Goal: Task Accomplishment & Management: Use online tool/utility

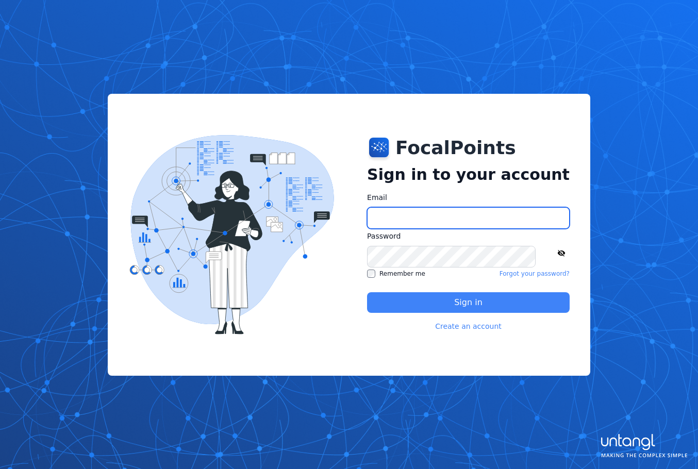
type input "**********"
click at [439, 308] on button "Sign in" at bounding box center [468, 302] width 203 height 21
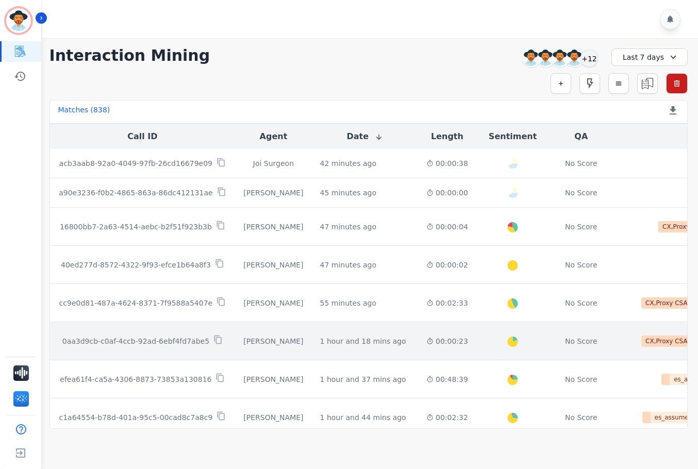
scroll to position [52, 0]
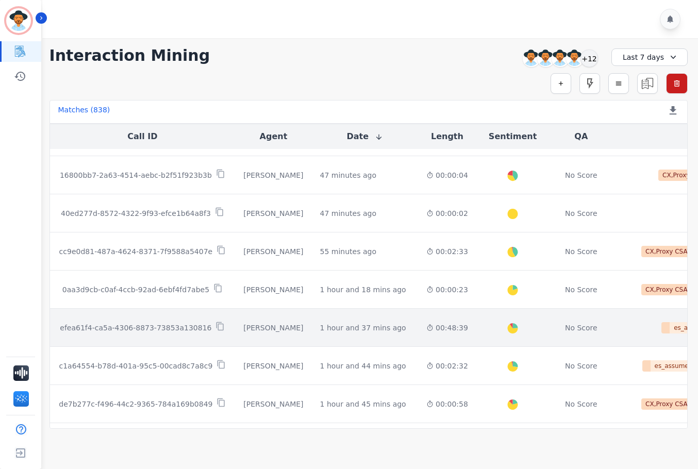
click at [426, 328] on div "00:48:39" at bounding box center [447, 328] width 42 height 10
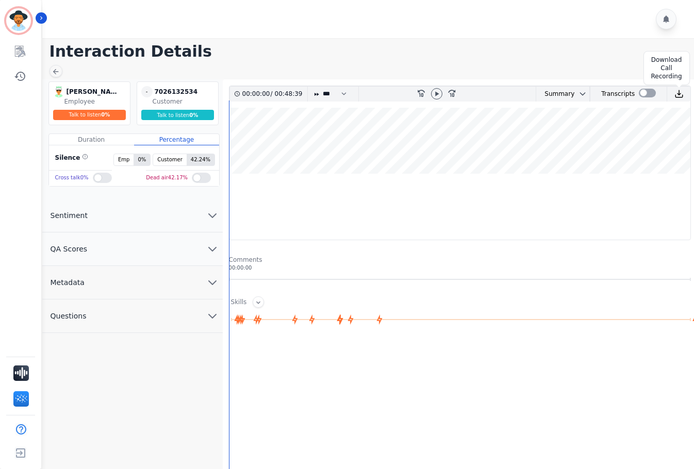
click at [676, 93] on img at bounding box center [678, 93] width 9 height 9
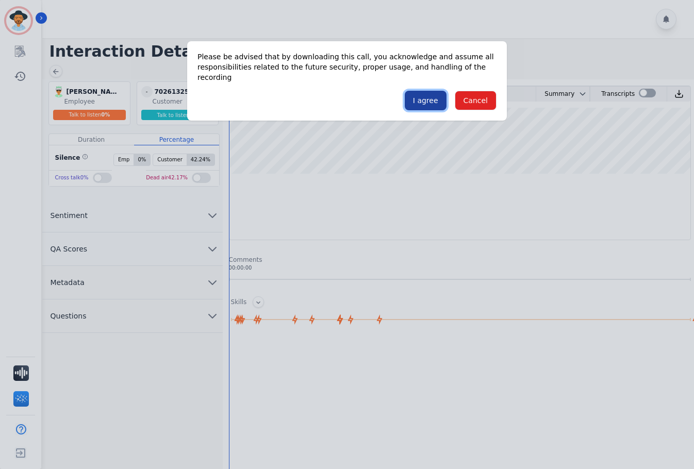
click at [427, 91] on button "I agree" at bounding box center [426, 101] width 42 height 20
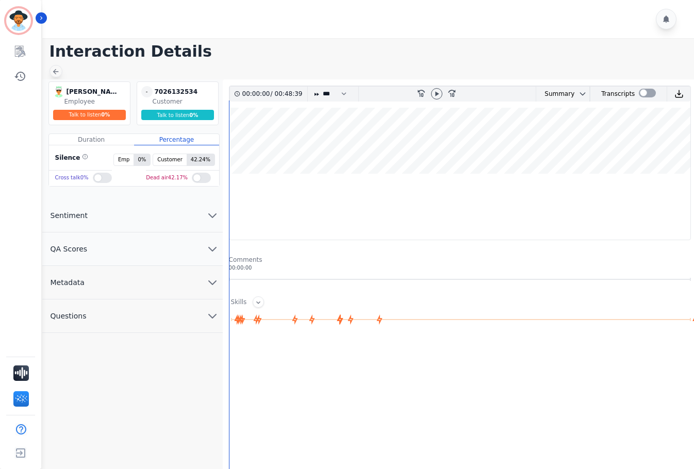
click at [58, 66] on div at bounding box center [55, 71] width 13 height 12
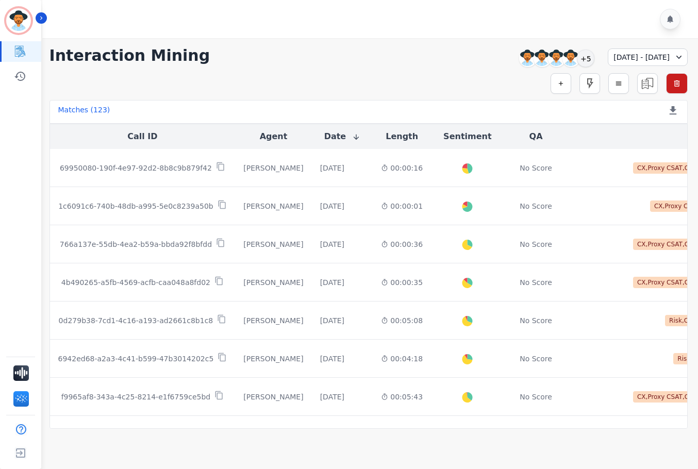
click at [671, 52] on div "[DATE] - [DATE]" at bounding box center [648, 57] width 80 height 18
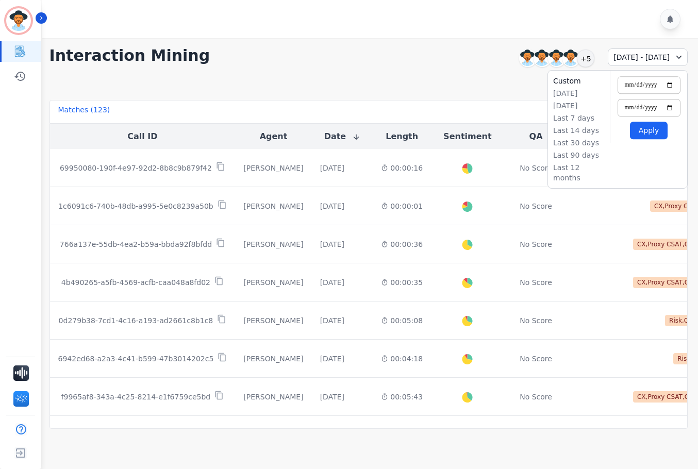
click at [506, 87] on div "Simple Search Metric Search Advanced Search Saved Rules Clear Filters" at bounding box center [368, 83] width 638 height 21
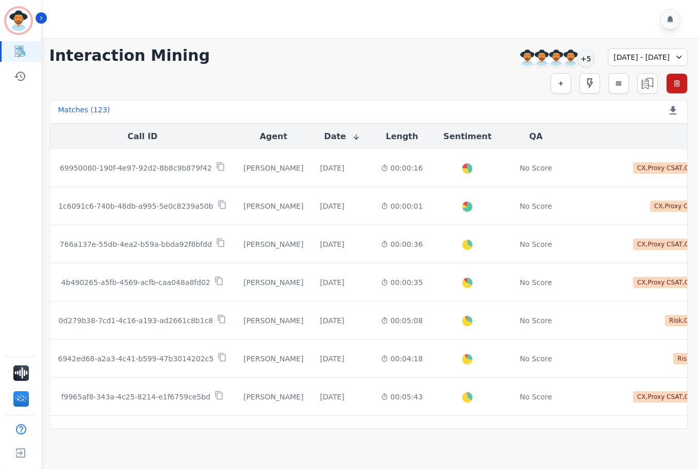
click at [662, 54] on div "[DATE] - [DATE]" at bounding box center [648, 57] width 80 height 18
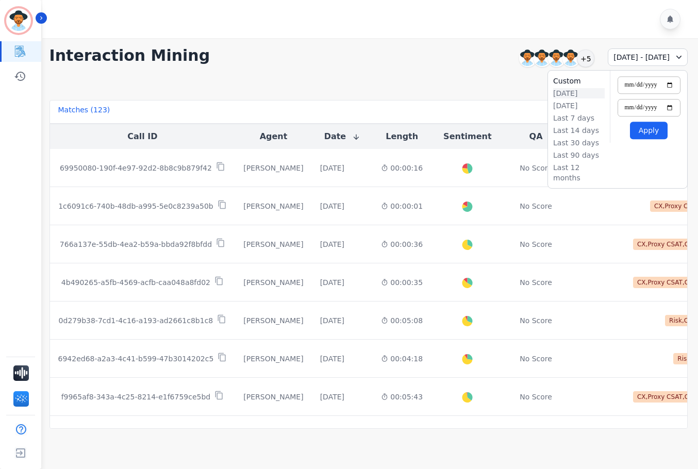
click at [565, 91] on li "[DATE]" at bounding box center [579, 93] width 52 height 10
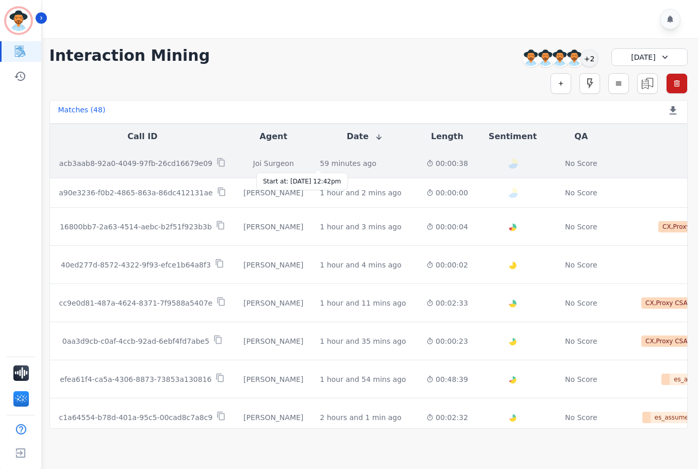
click at [320, 164] on div "59 minutes ago" at bounding box center [348, 163] width 56 height 10
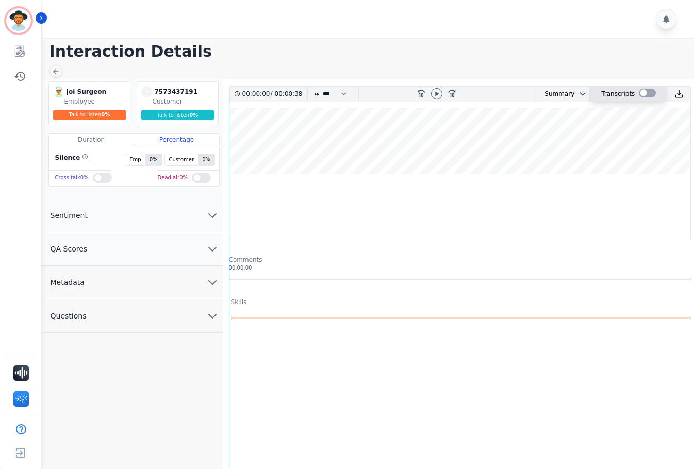
click at [641, 89] on div at bounding box center [647, 93] width 17 height 9
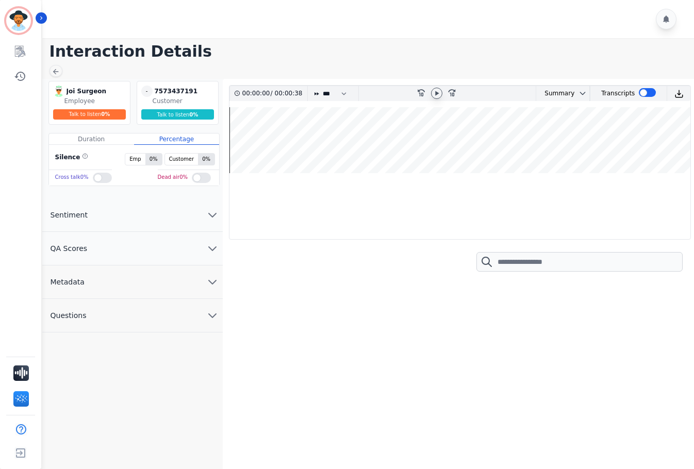
click at [435, 93] on icon at bounding box center [437, 93] width 8 height 8
click at [644, 93] on div at bounding box center [647, 92] width 17 height 9
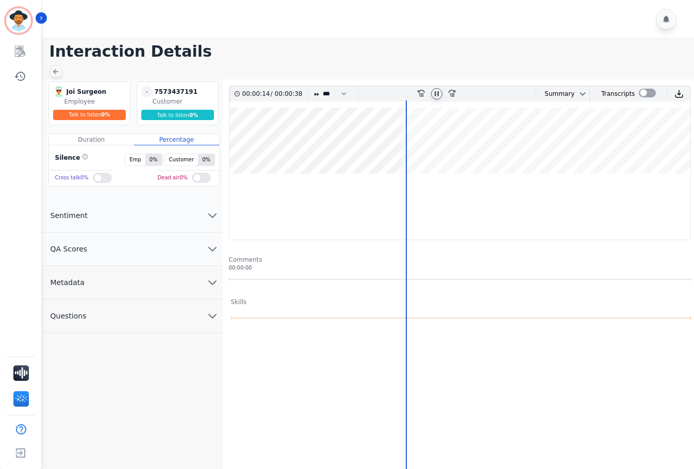
click at [56, 75] on icon at bounding box center [56, 72] width 8 height 8
